Goal: Task Accomplishment & Management: Manage account settings

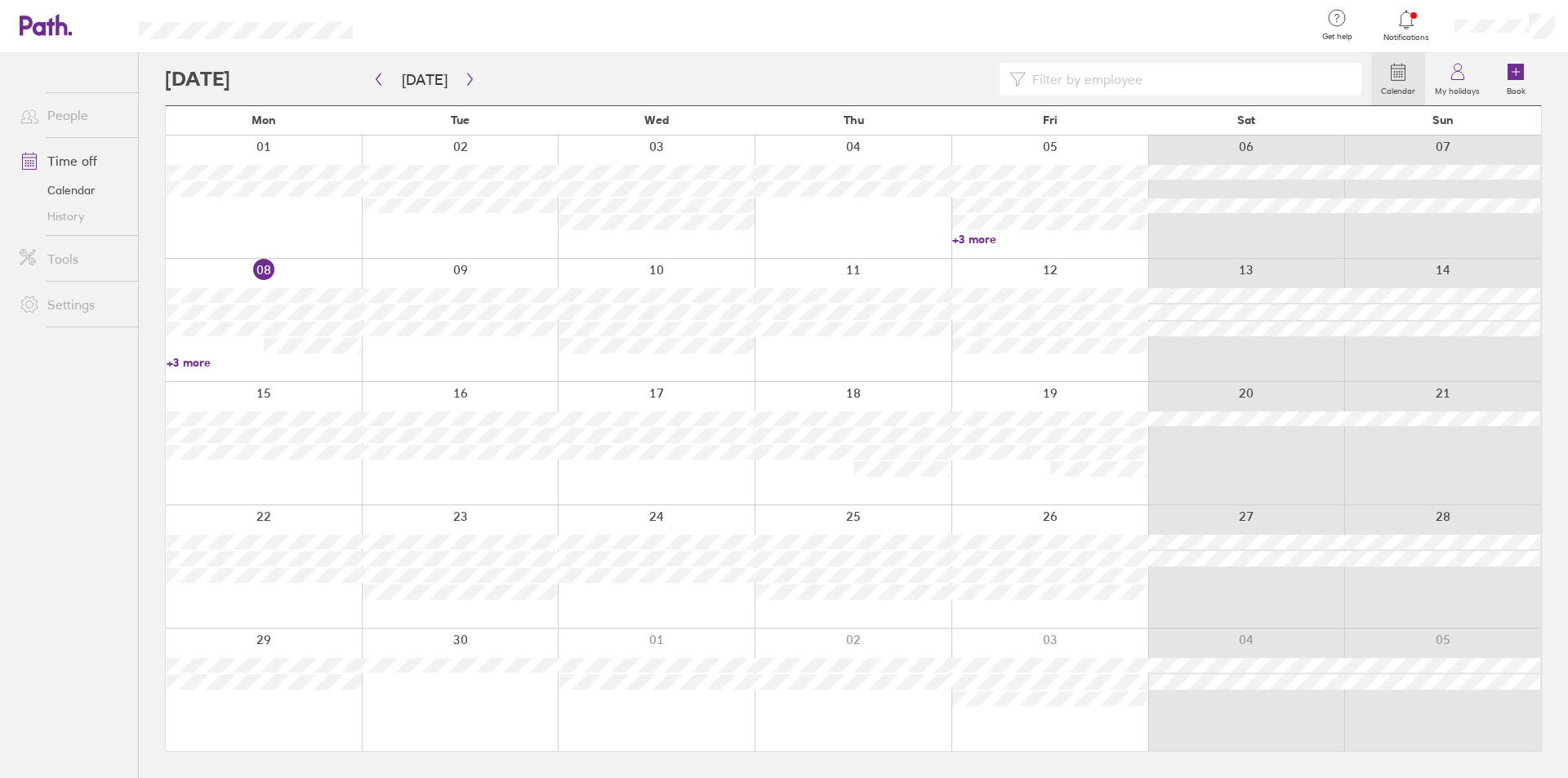
click at [184, 359] on link "+3 more" at bounding box center [264, 362] width 195 height 15
